Goal: Check status: Check status

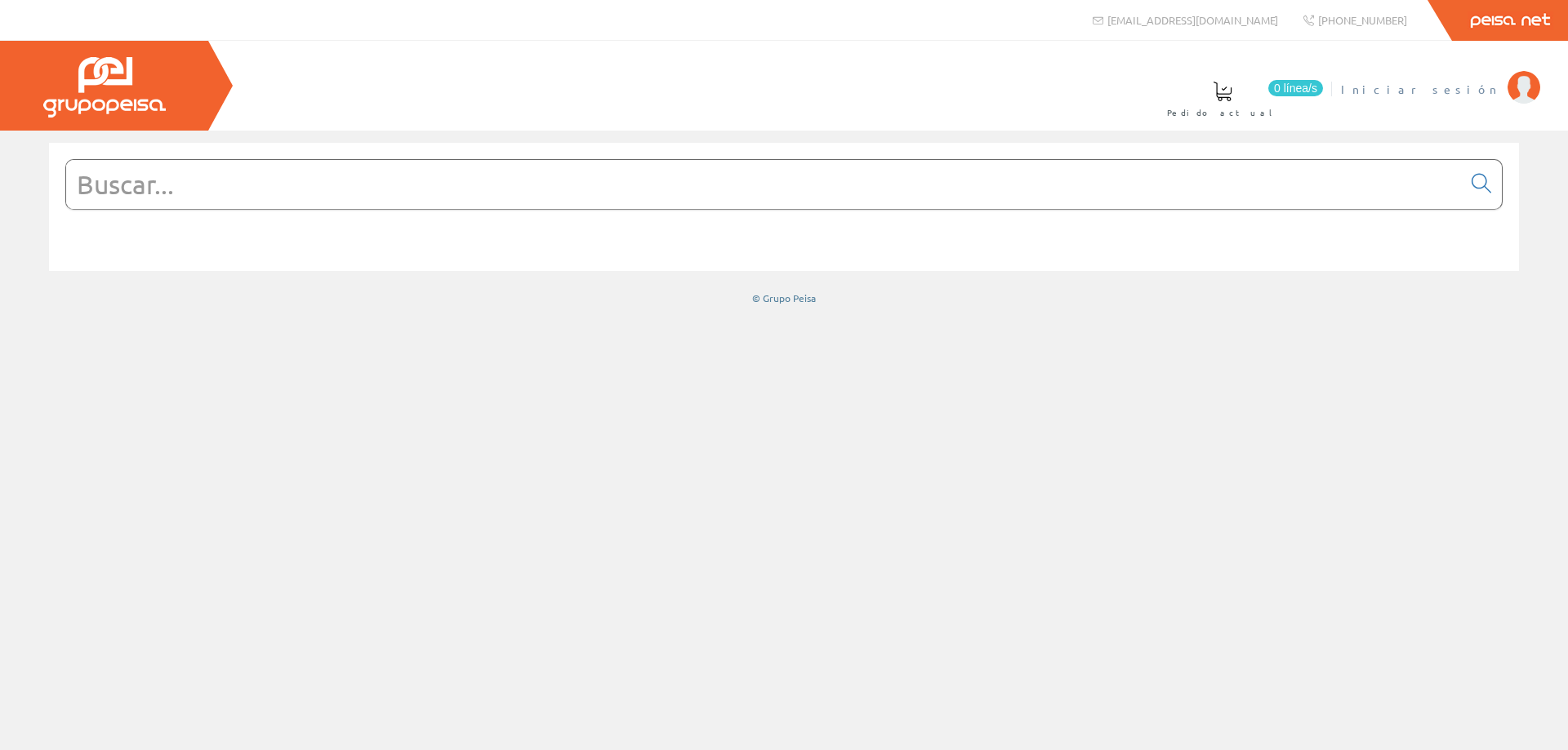
click at [1490, 92] on span "Iniciar sesión" at bounding box center [1420, 89] width 159 height 17
click at [1458, 94] on span "[PERSON_NAME]" at bounding box center [1424, 89] width 149 height 17
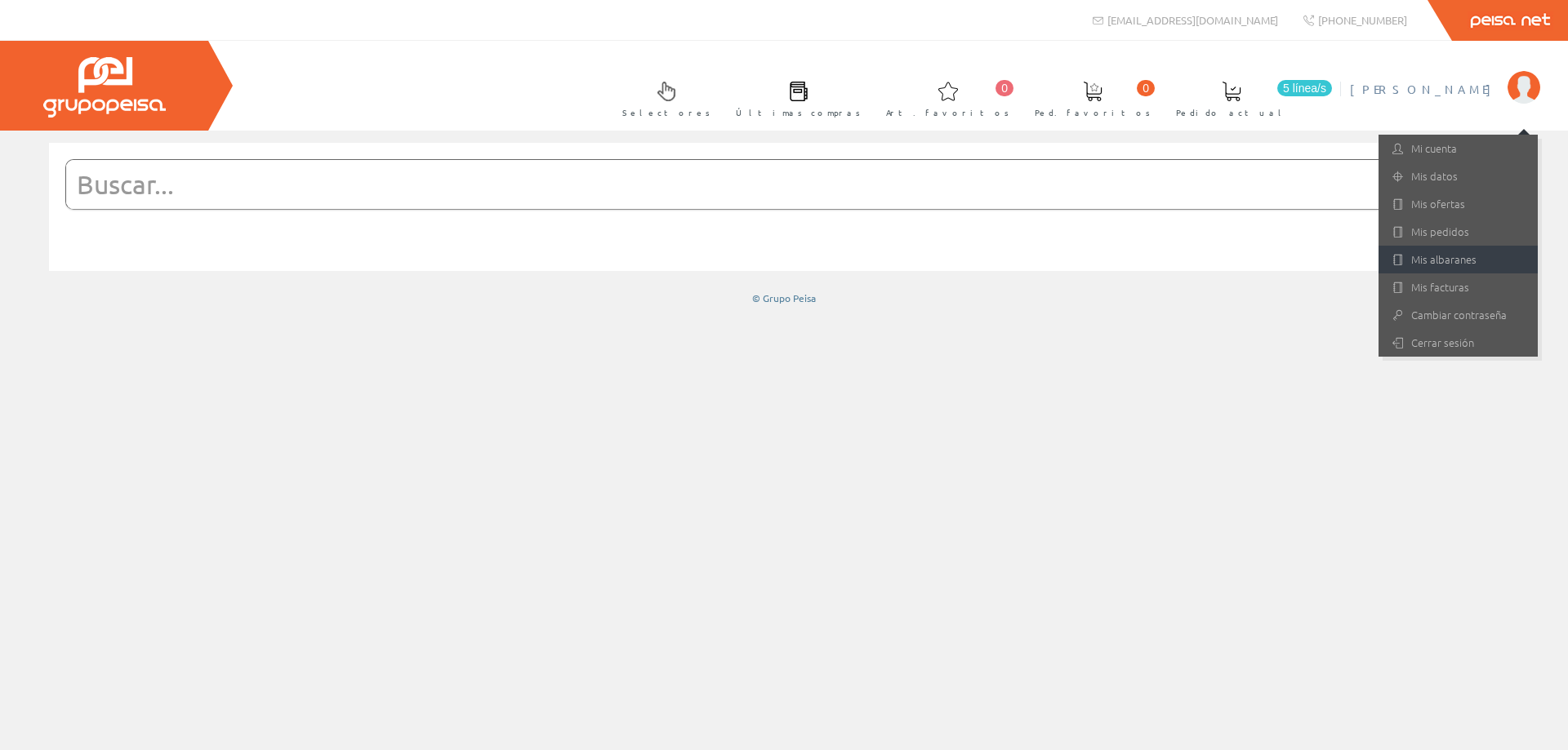
click at [1446, 258] on link "Mis albaranes" at bounding box center [1458, 259] width 159 height 27
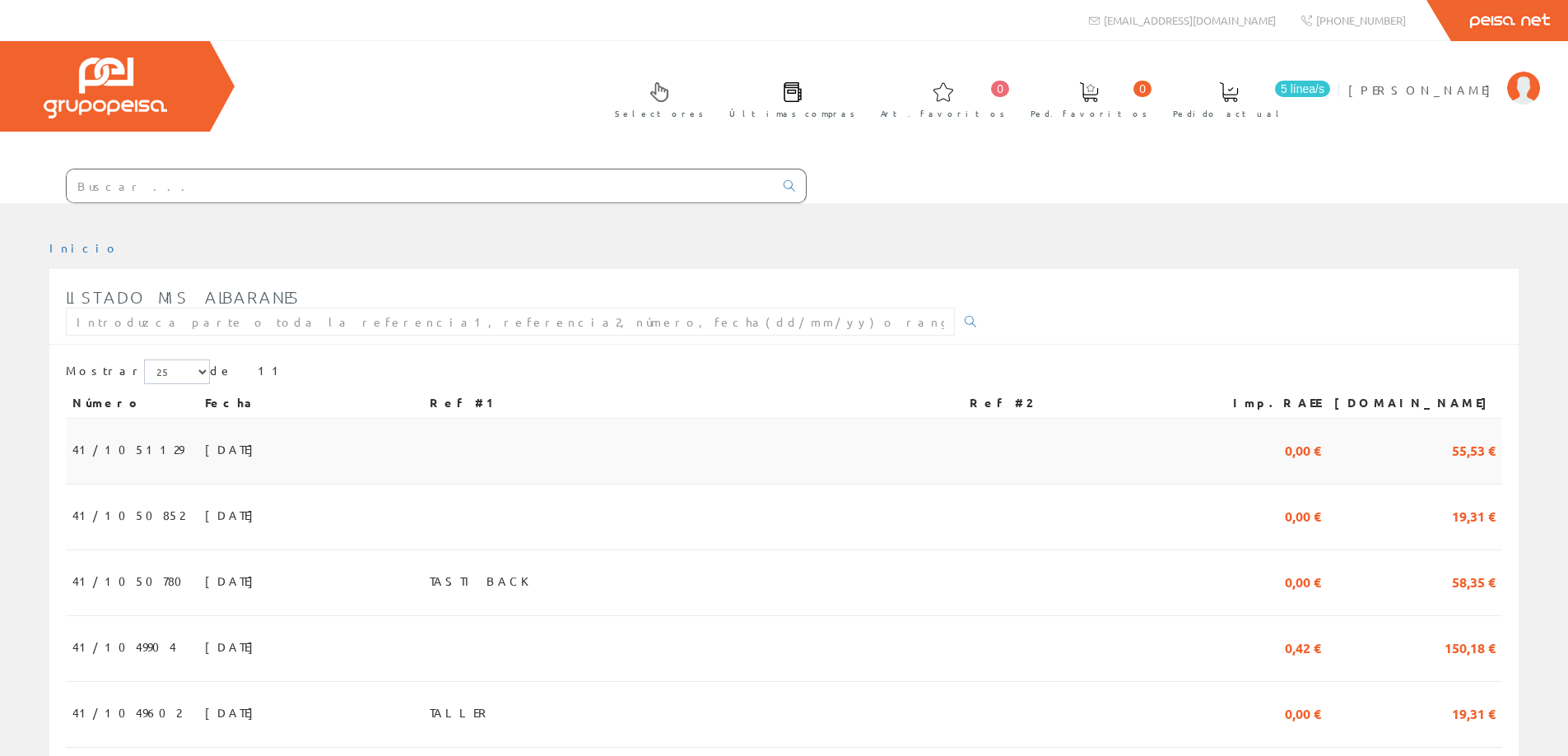
click at [99, 456] on span "41/1051129" at bounding box center [128, 449] width 111 height 27
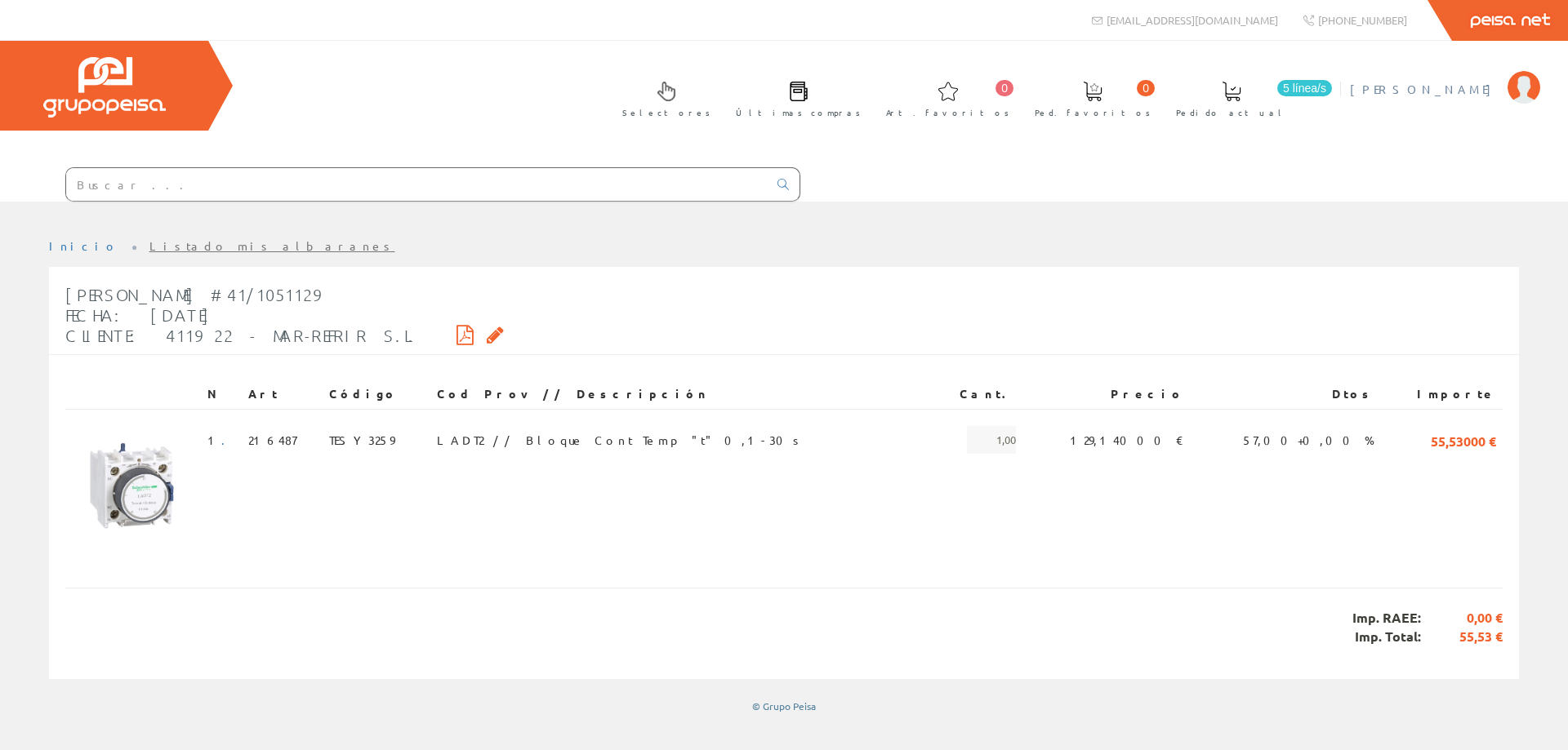
click at [1462, 83] on span "[PERSON_NAME]" at bounding box center [1424, 89] width 149 height 17
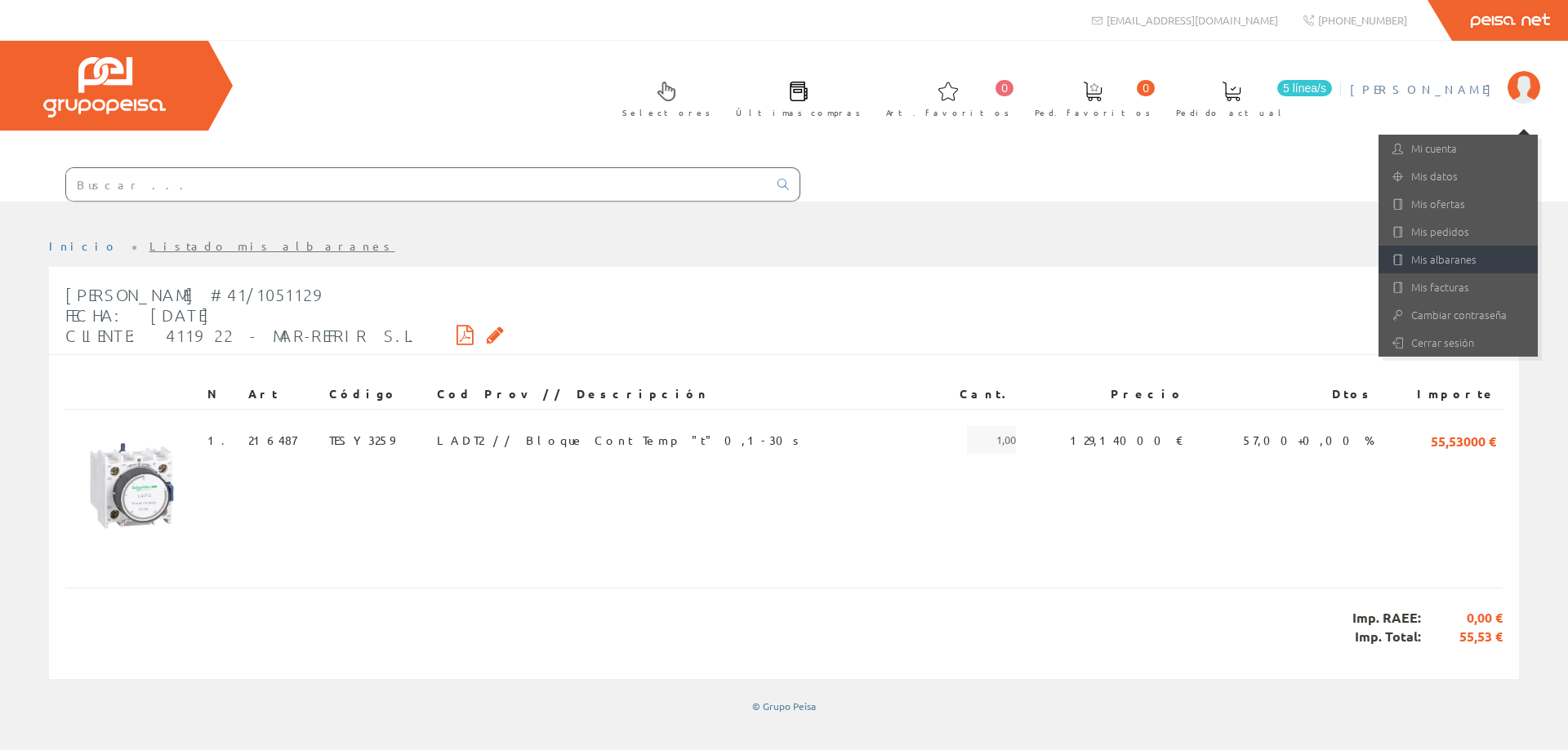
click at [1464, 257] on link "Mis albaranes" at bounding box center [1458, 259] width 159 height 27
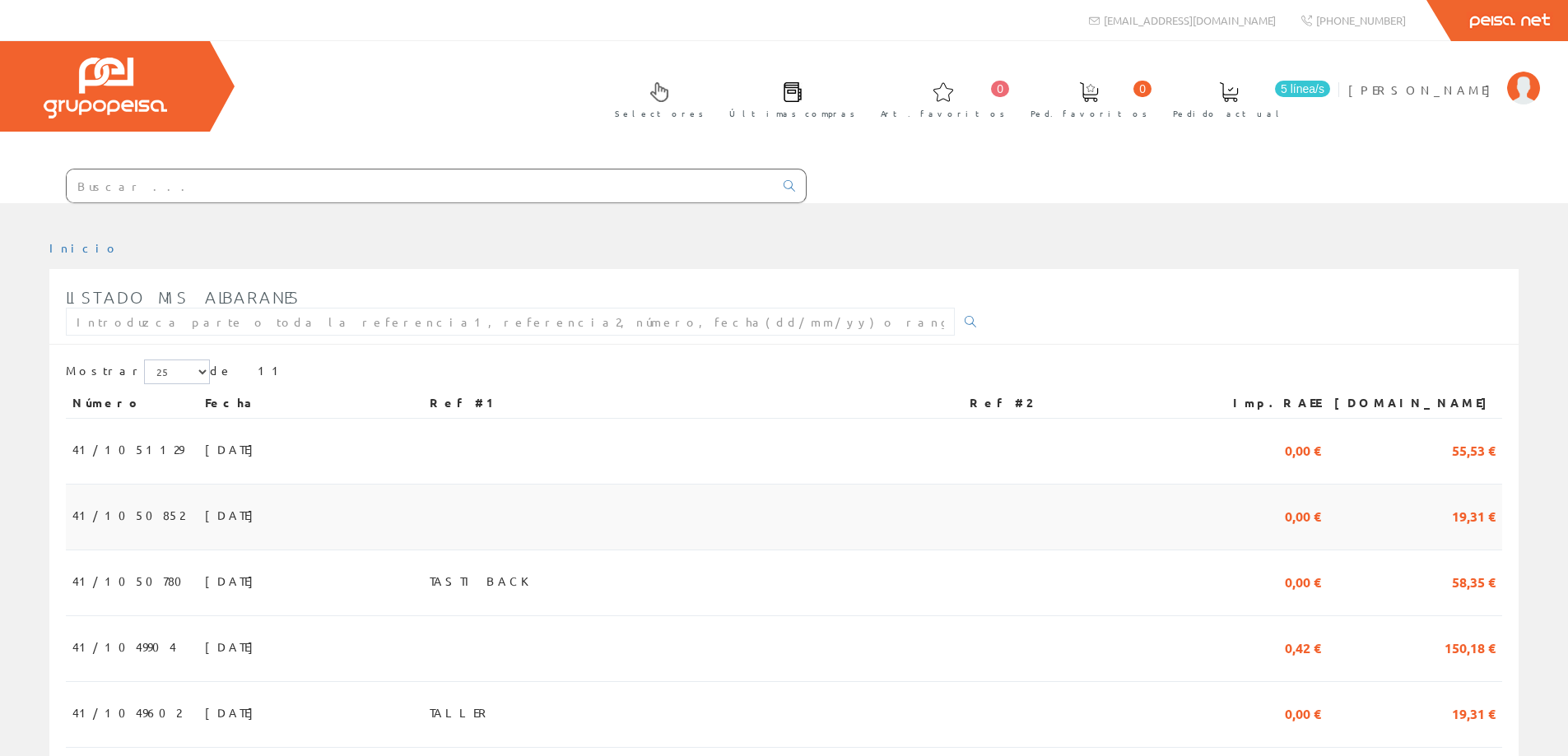
click at [113, 516] on span "41/1050852" at bounding box center [129, 514] width 112 height 27
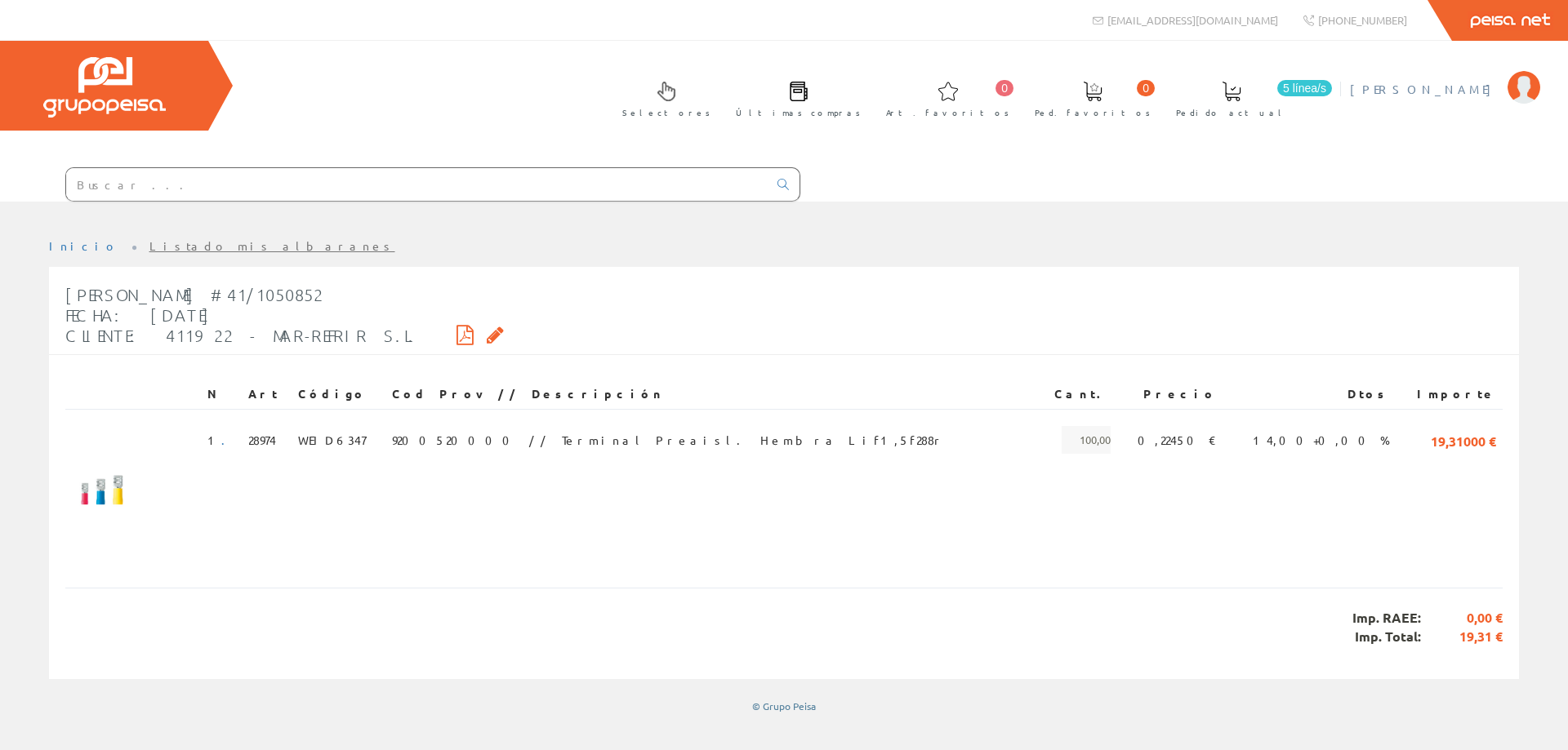
click at [1454, 89] on span "[PERSON_NAME]" at bounding box center [1424, 89] width 149 height 17
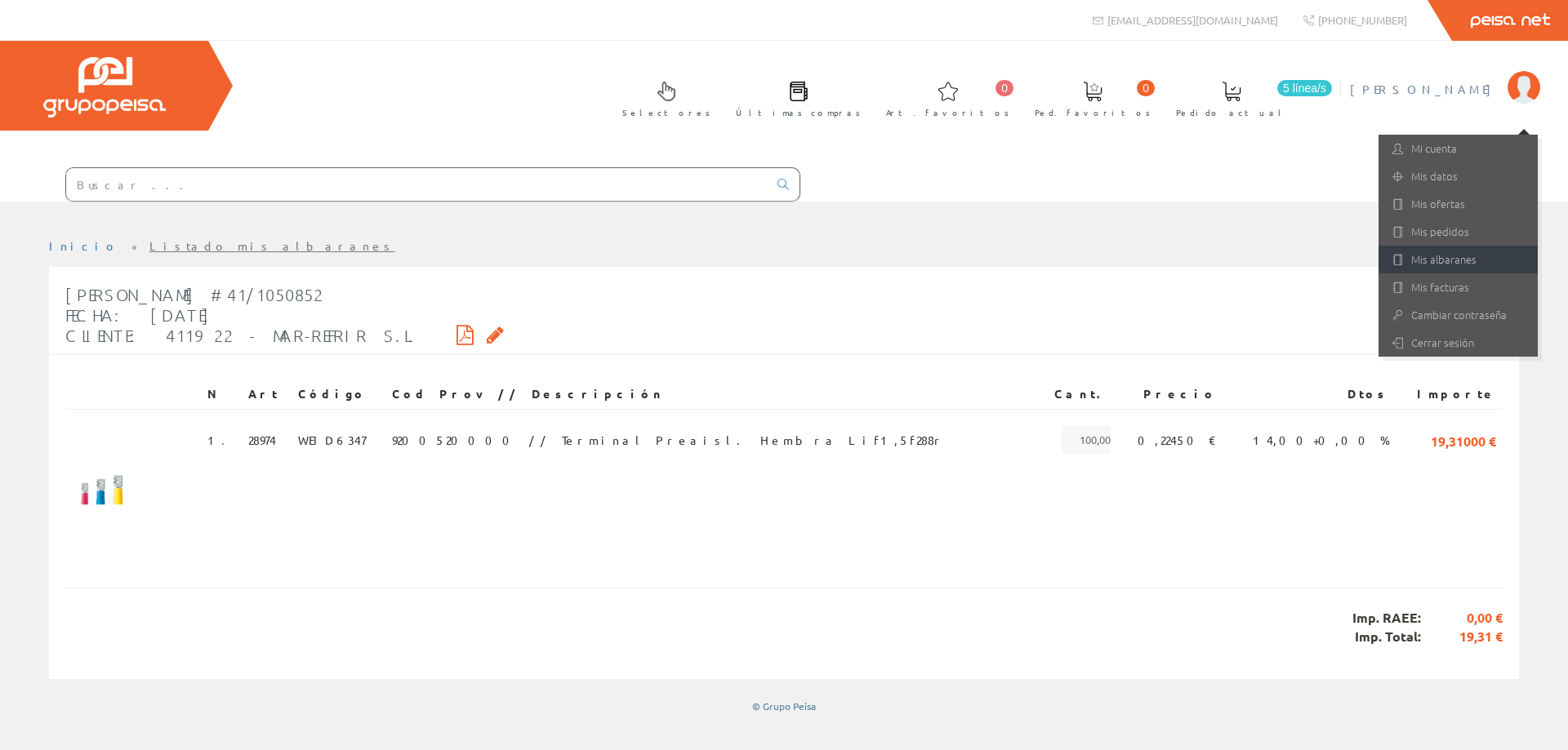
click at [1471, 259] on link "Mis albaranes" at bounding box center [1458, 259] width 159 height 27
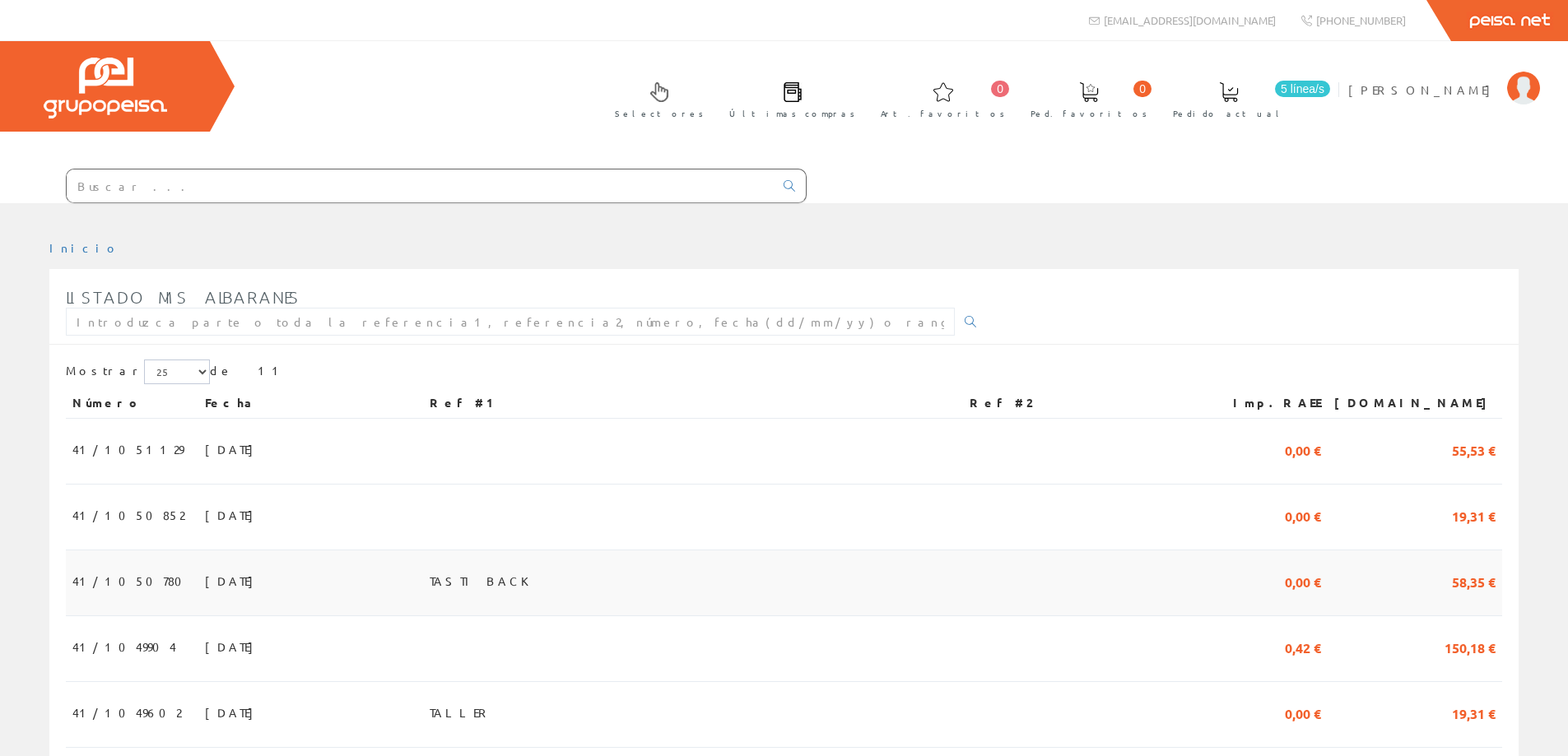
click at [91, 577] on span "41/1050780" at bounding box center [133, 580] width 120 height 27
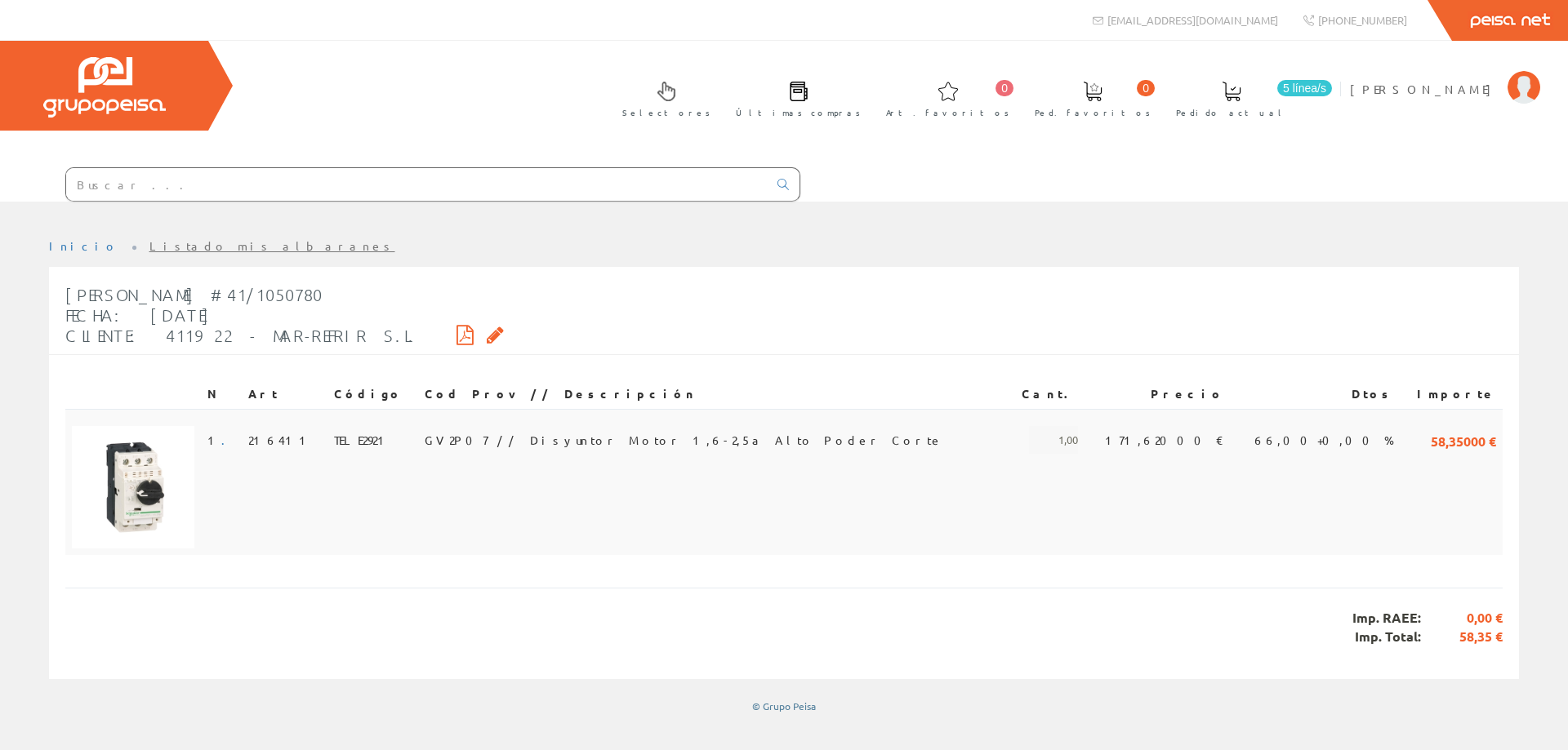
click at [143, 504] on img at bounding box center [134, 488] width 123 height 123
